Goal: Complete application form

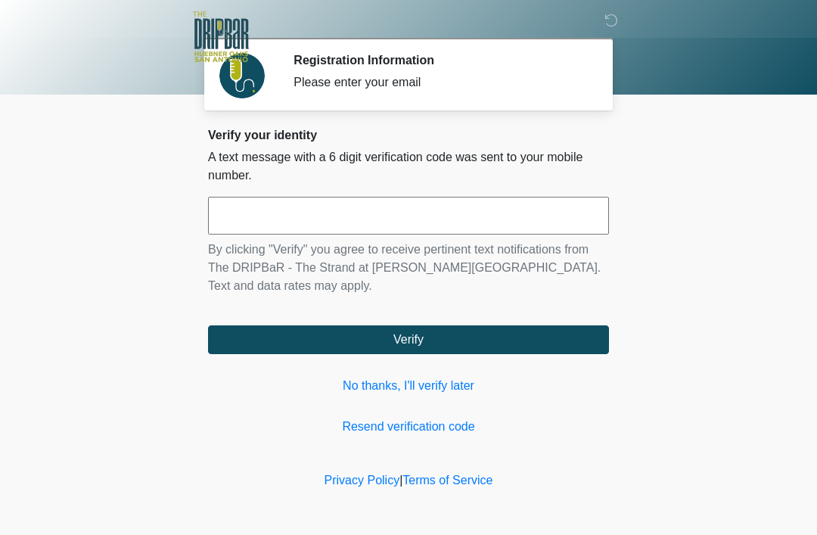
click at [409, 393] on link "No thanks, I'll verify later" at bounding box center [408, 386] width 401 height 18
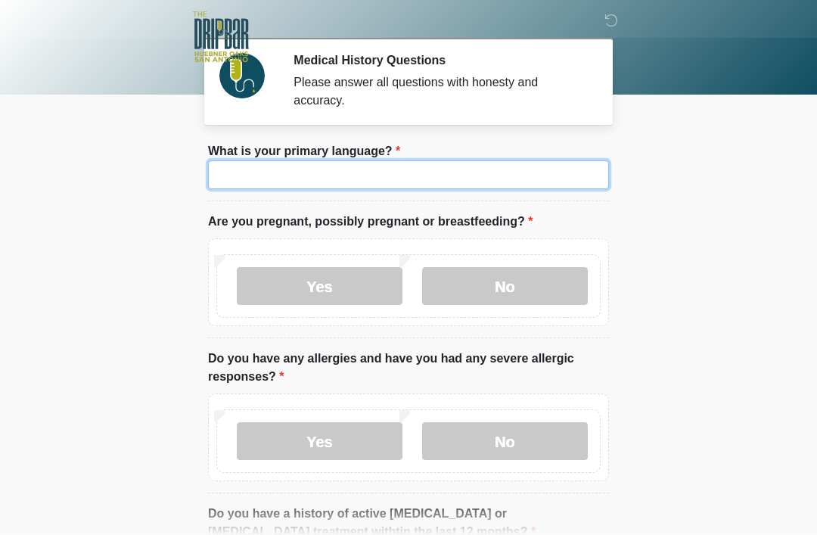
click at [478, 176] on input "What is your primary language?" at bounding box center [408, 174] width 401 height 29
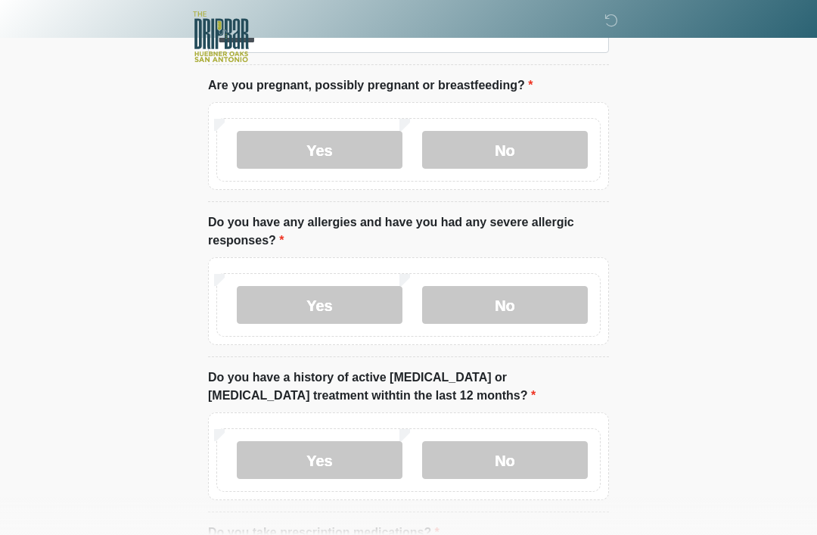
scroll to position [98, 0]
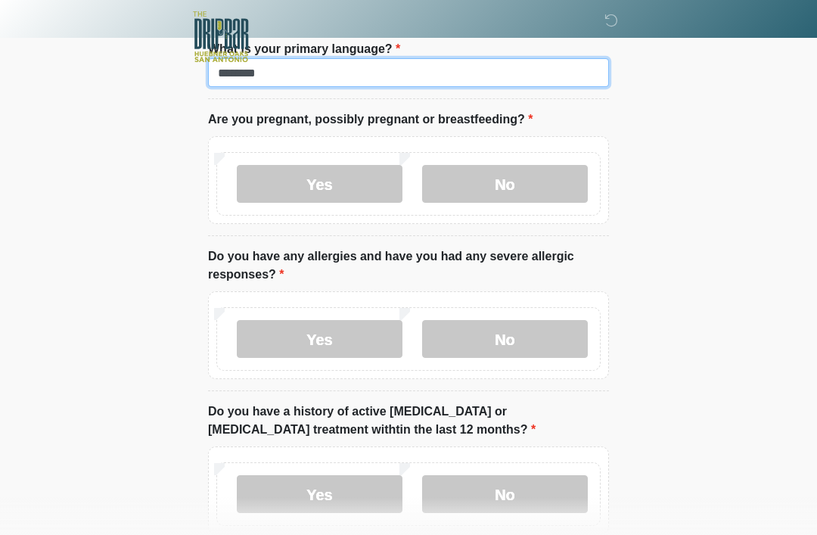
type input "*******"
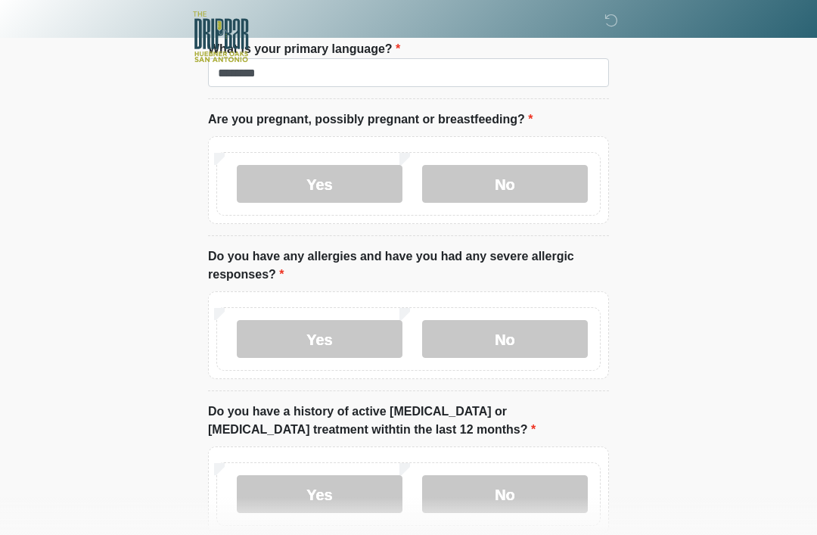
click at [519, 176] on label "No" at bounding box center [505, 184] width 166 height 38
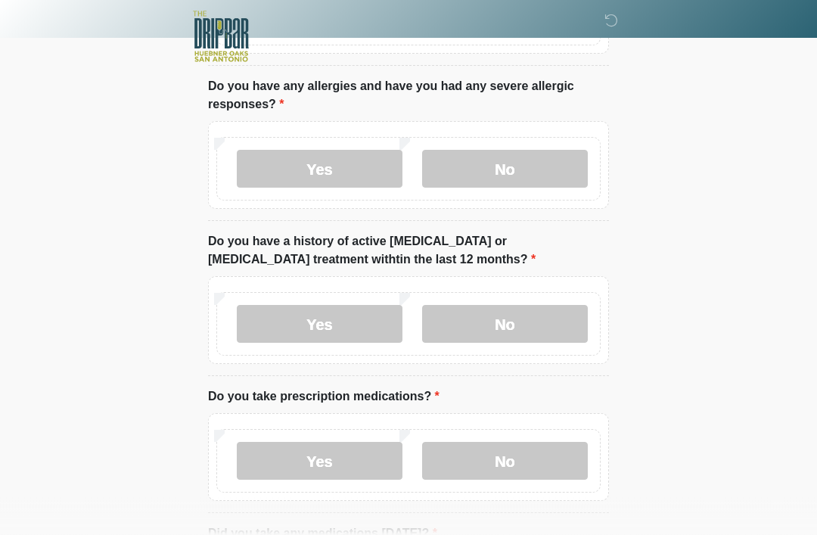
scroll to position [272, 0]
click at [524, 165] on label "No" at bounding box center [505, 170] width 166 height 38
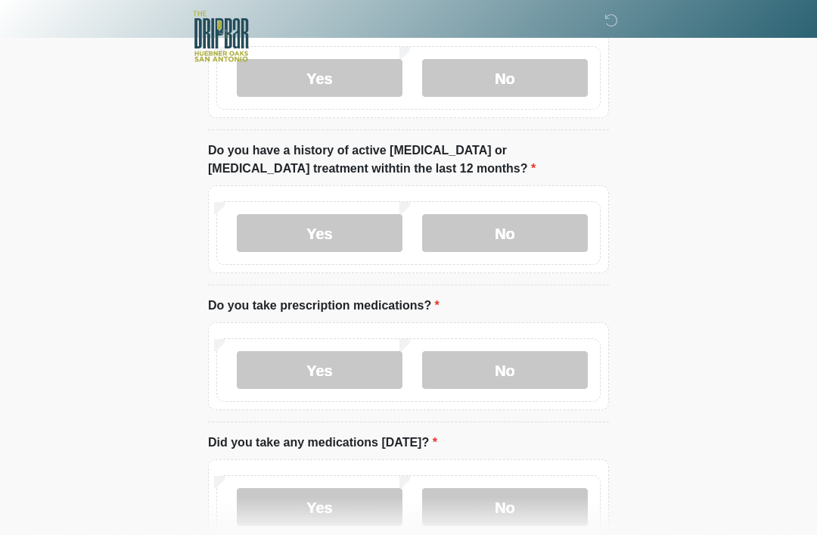
scroll to position [365, 0]
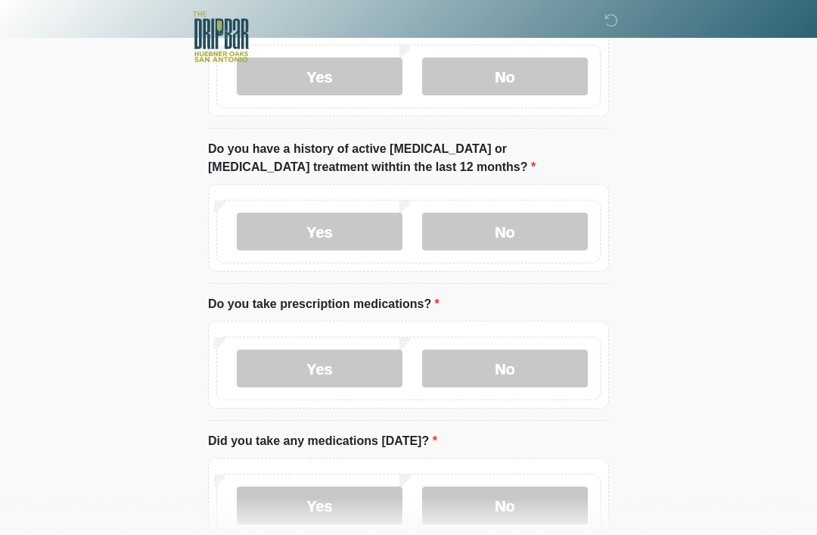
click at [527, 229] on label "No" at bounding box center [505, 232] width 166 height 38
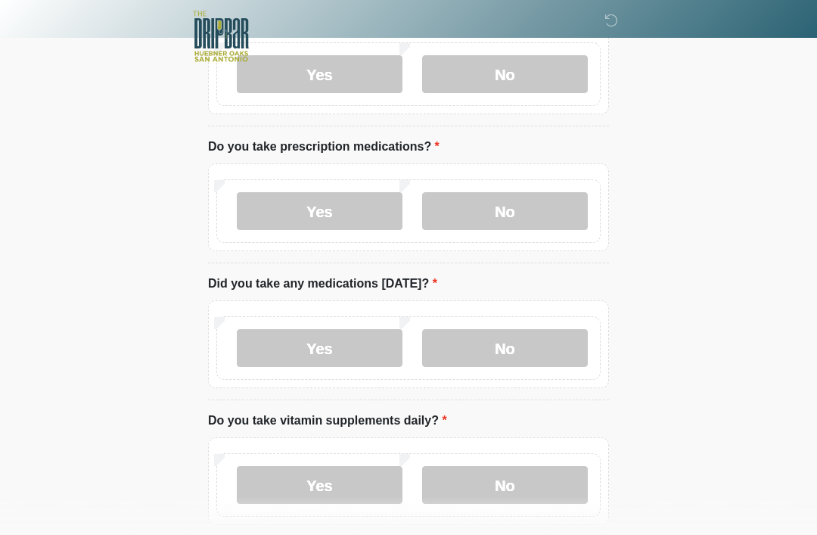
scroll to position [526, 0]
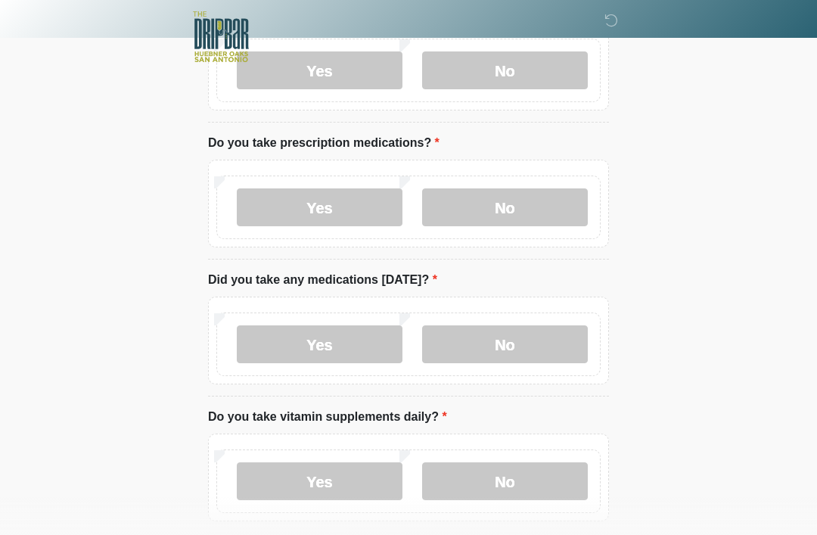
click at [528, 195] on label "No" at bounding box center [505, 207] width 166 height 38
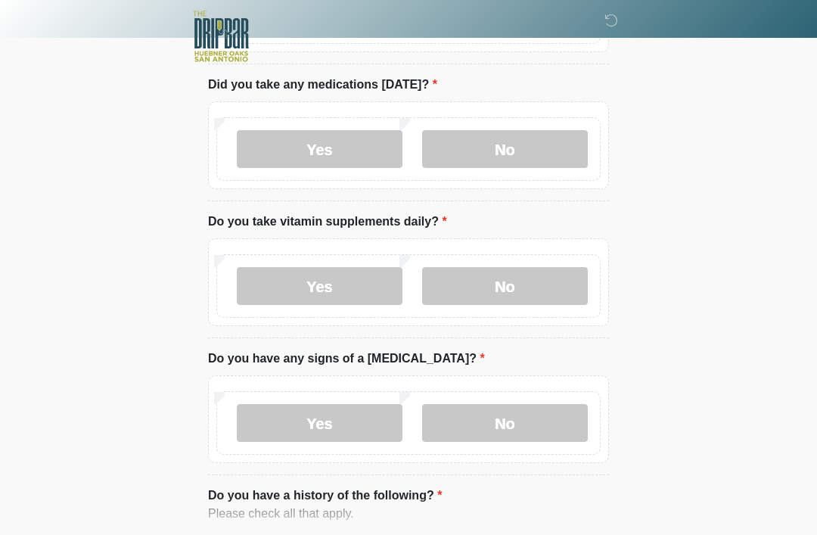
scroll to position [722, 0]
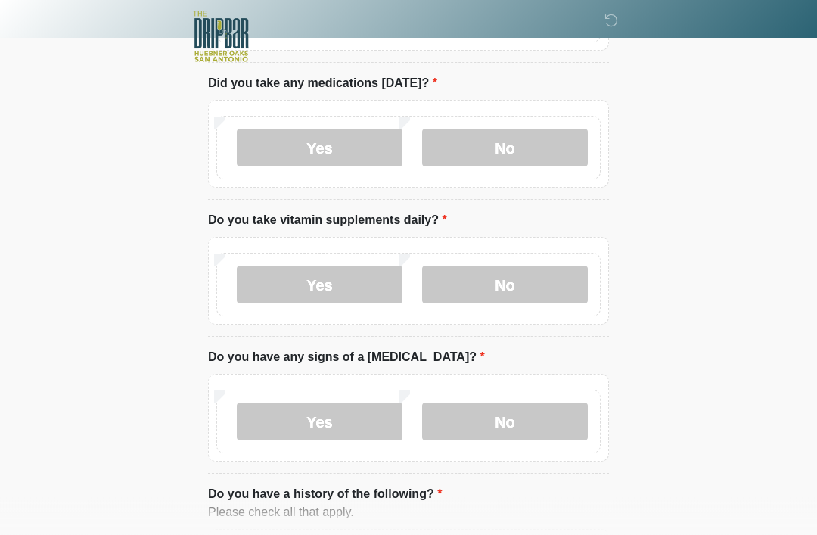
click at [546, 159] on label "No" at bounding box center [505, 148] width 166 height 38
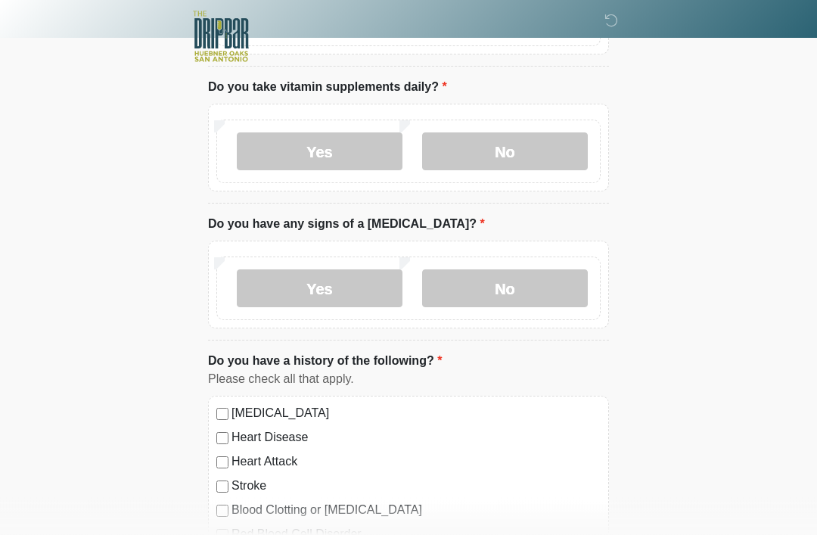
click at [546, 160] on label "No" at bounding box center [505, 152] width 166 height 38
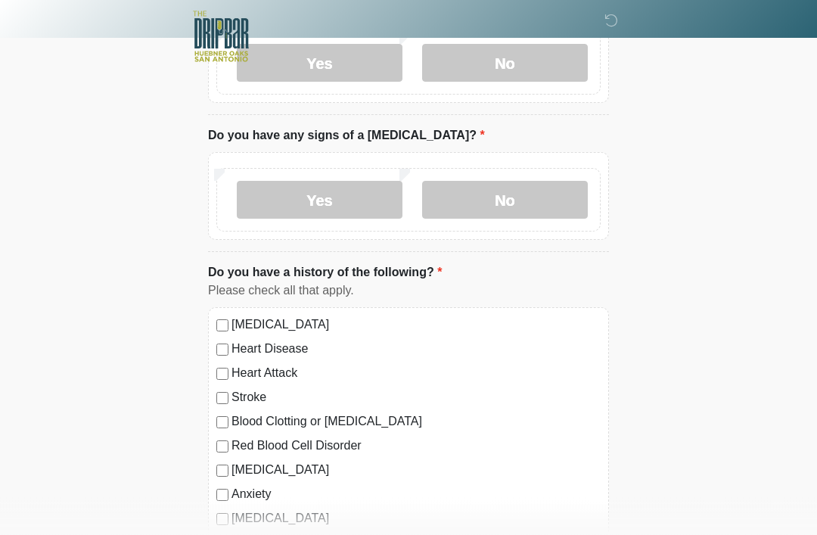
scroll to position [960, 0]
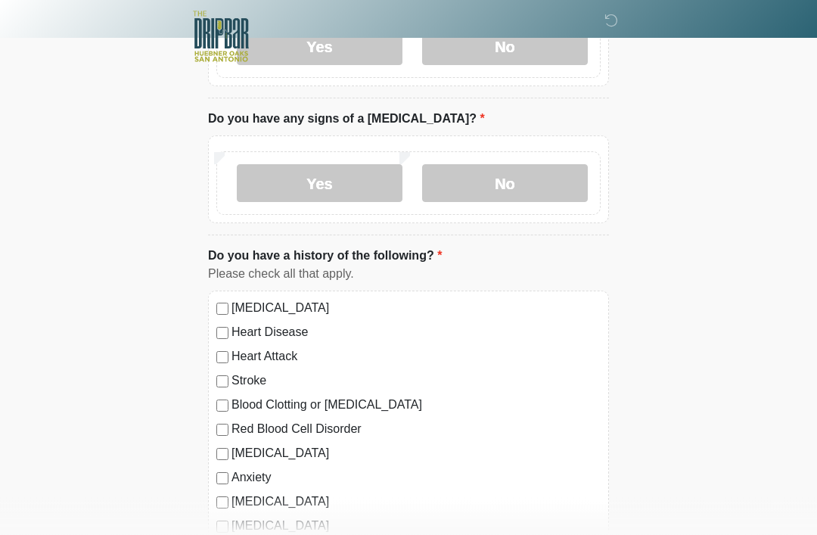
click at [530, 170] on label "No" at bounding box center [505, 184] width 166 height 38
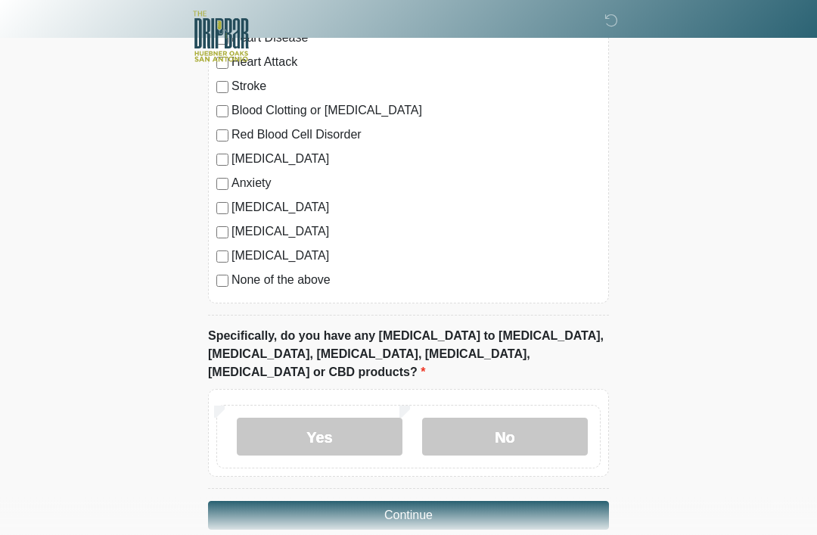
scroll to position [1262, 0]
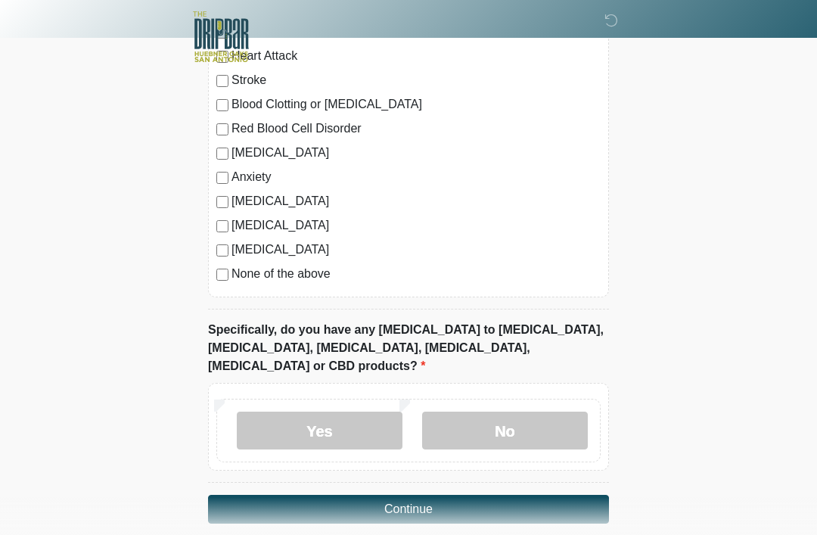
click at [531, 412] on label "No" at bounding box center [505, 431] width 166 height 38
click at [481, 495] on button "Continue" at bounding box center [408, 509] width 401 height 29
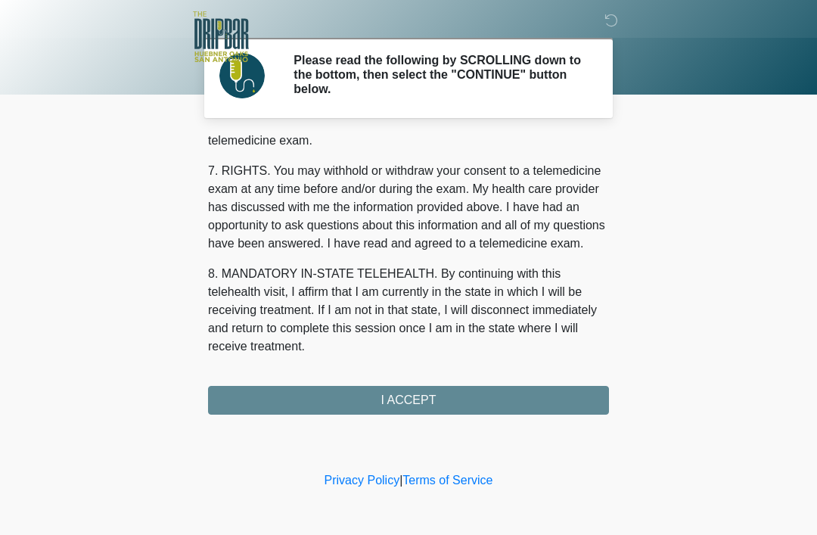
scroll to position [664, 0]
click at [456, 408] on button "I ACCEPT" at bounding box center [408, 400] width 401 height 29
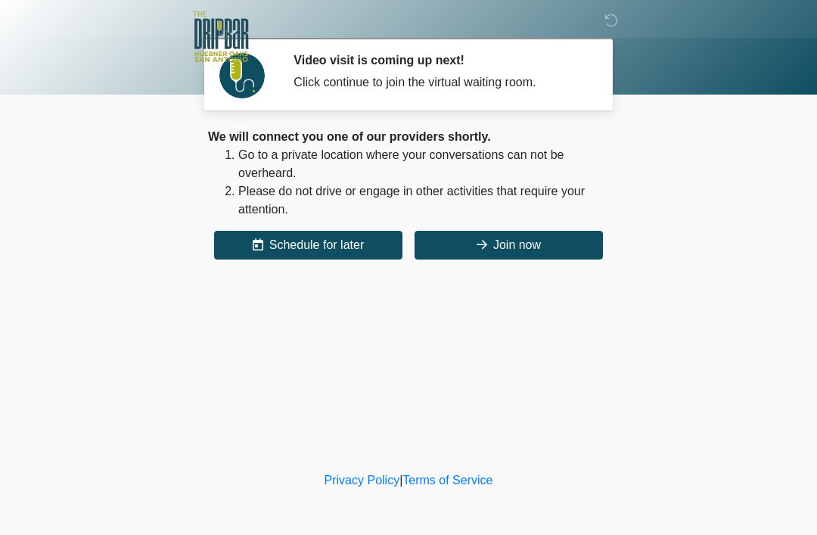
click at [516, 258] on button "Join now" at bounding box center [509, 245] width 188 height 29
